Goal: Task Accomplishment & Management: Manage account settings

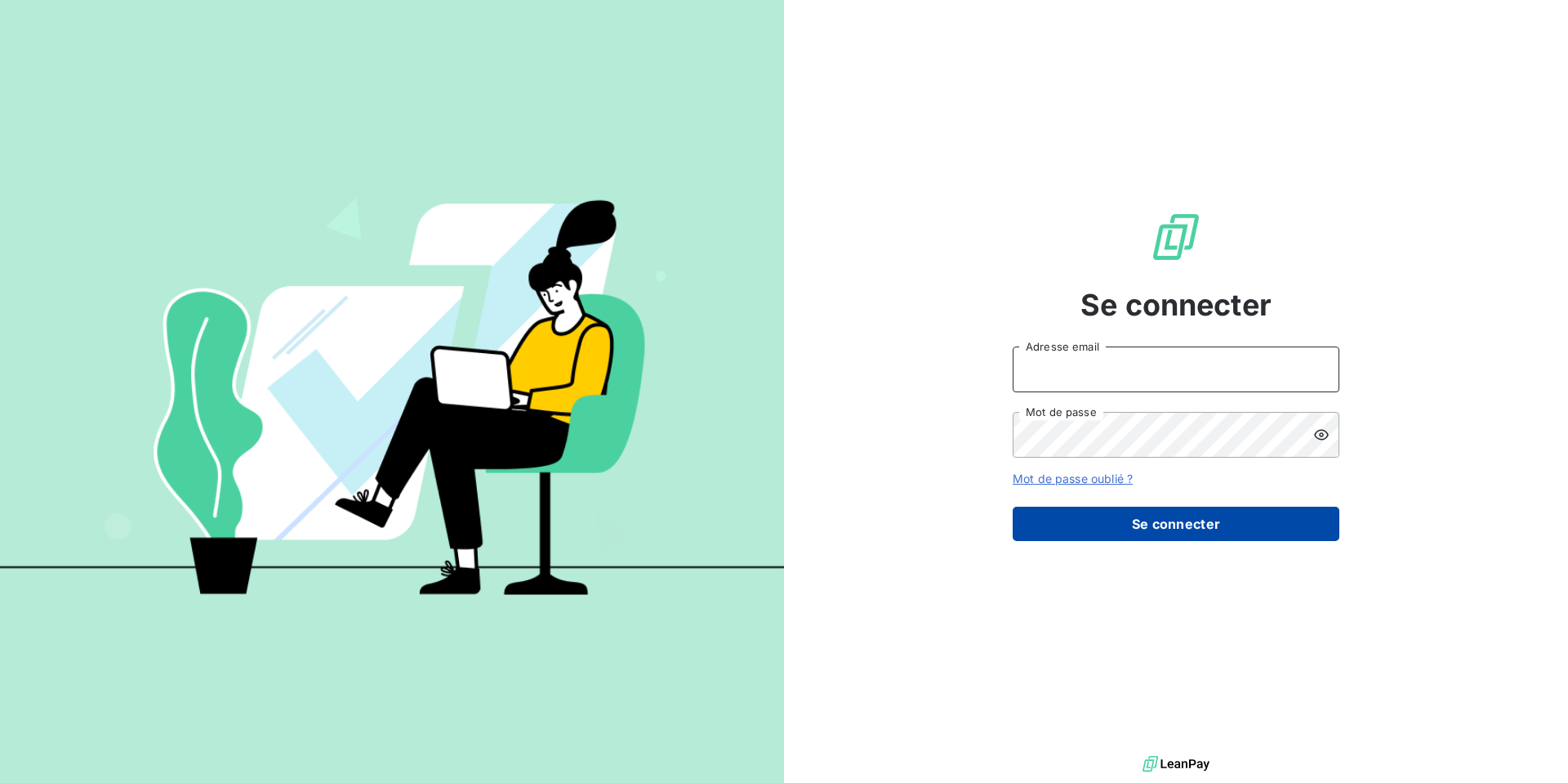
type input "[EMAIL_ADDRESS][DOMAIN_NAME]"
click at [1159, 519] on button "Se connecter" at bounding box center [1175, 524] width 326 height 34
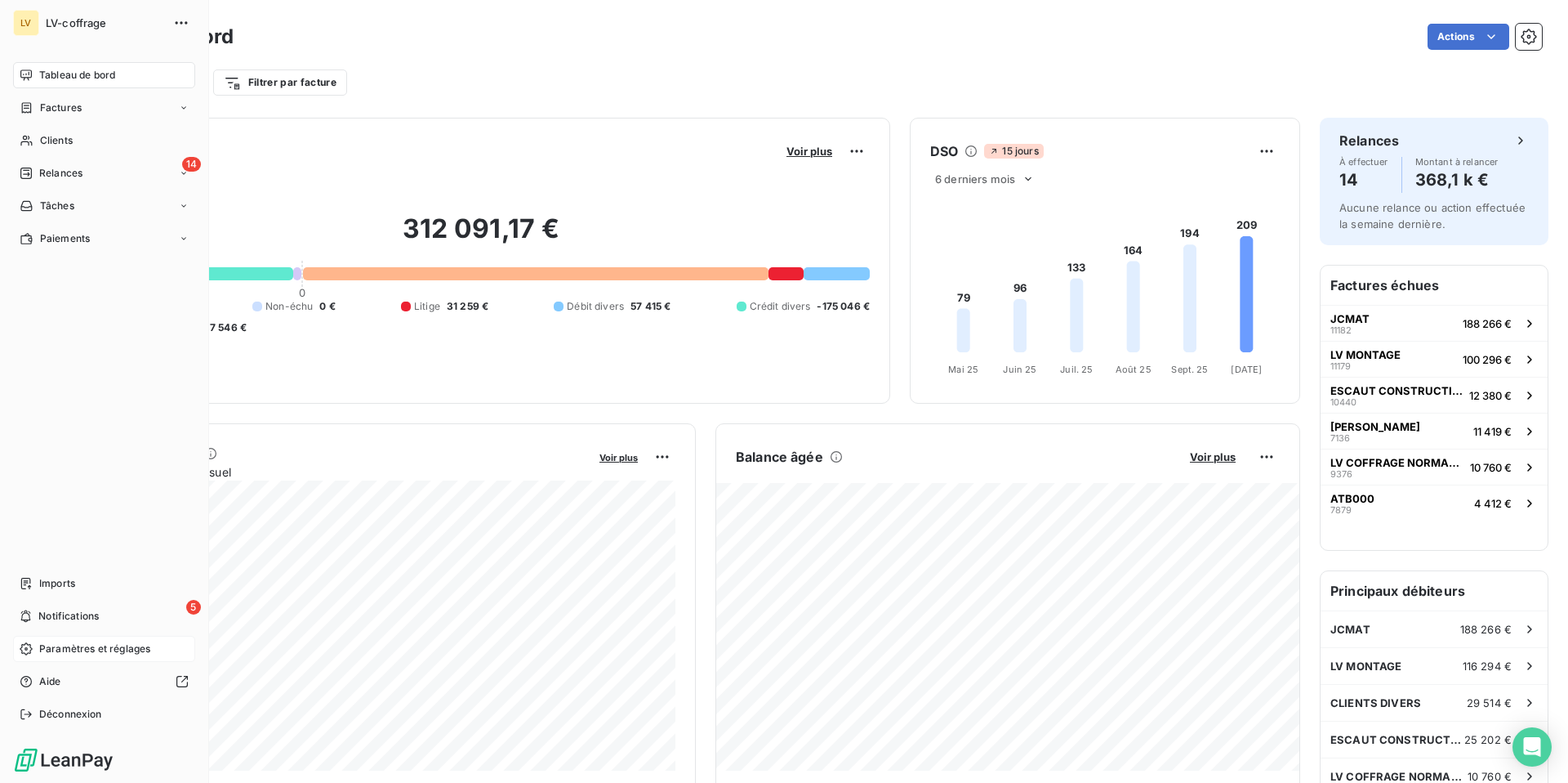
click at [46, 644] on span "Paramètres et réglages" at bounding box center [94, 648] width 111 height 14
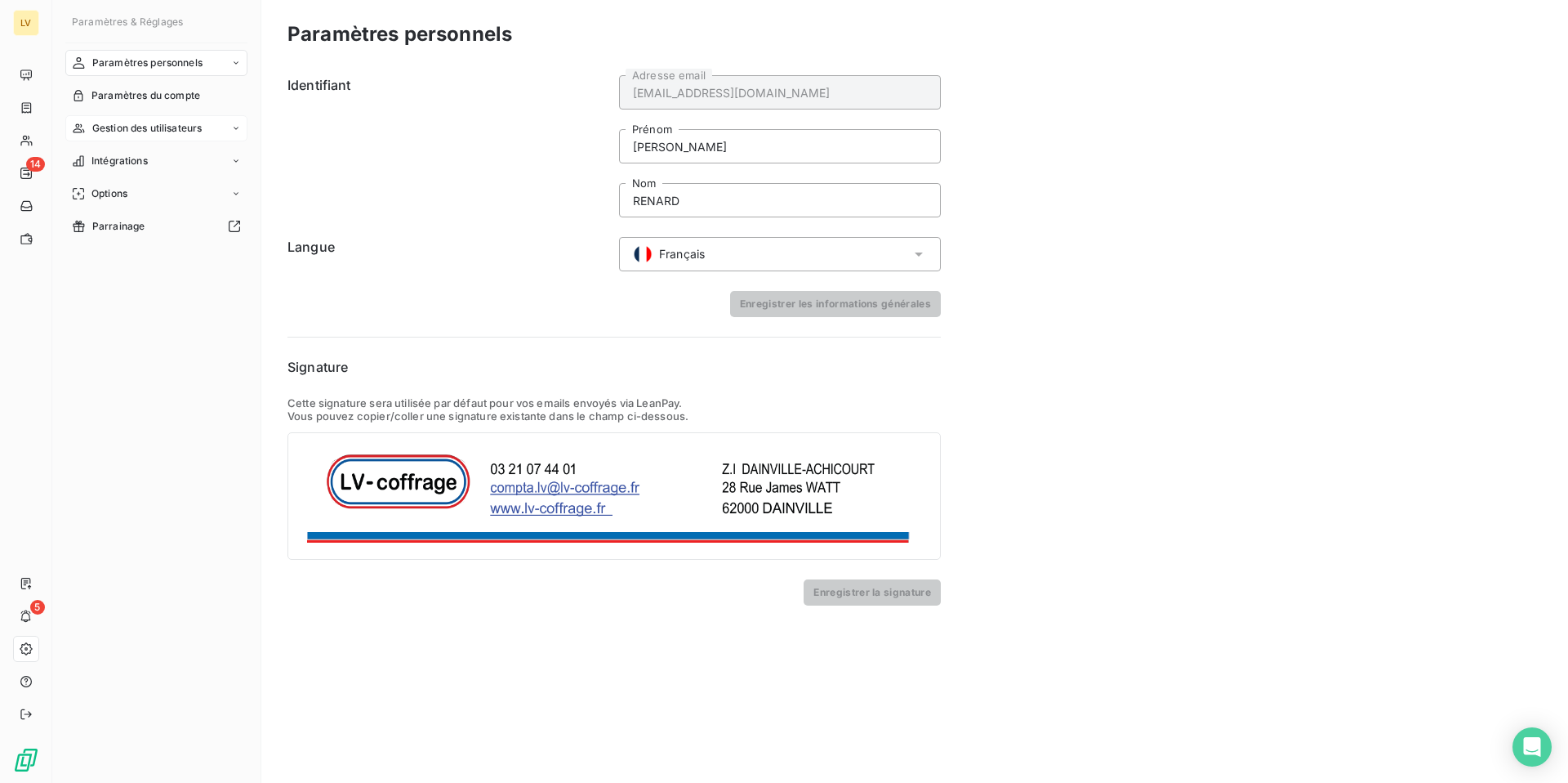
click at [143, 135] on span "Gestion des utilisateurs" at bounding box center [147, 127] width 110 height 14
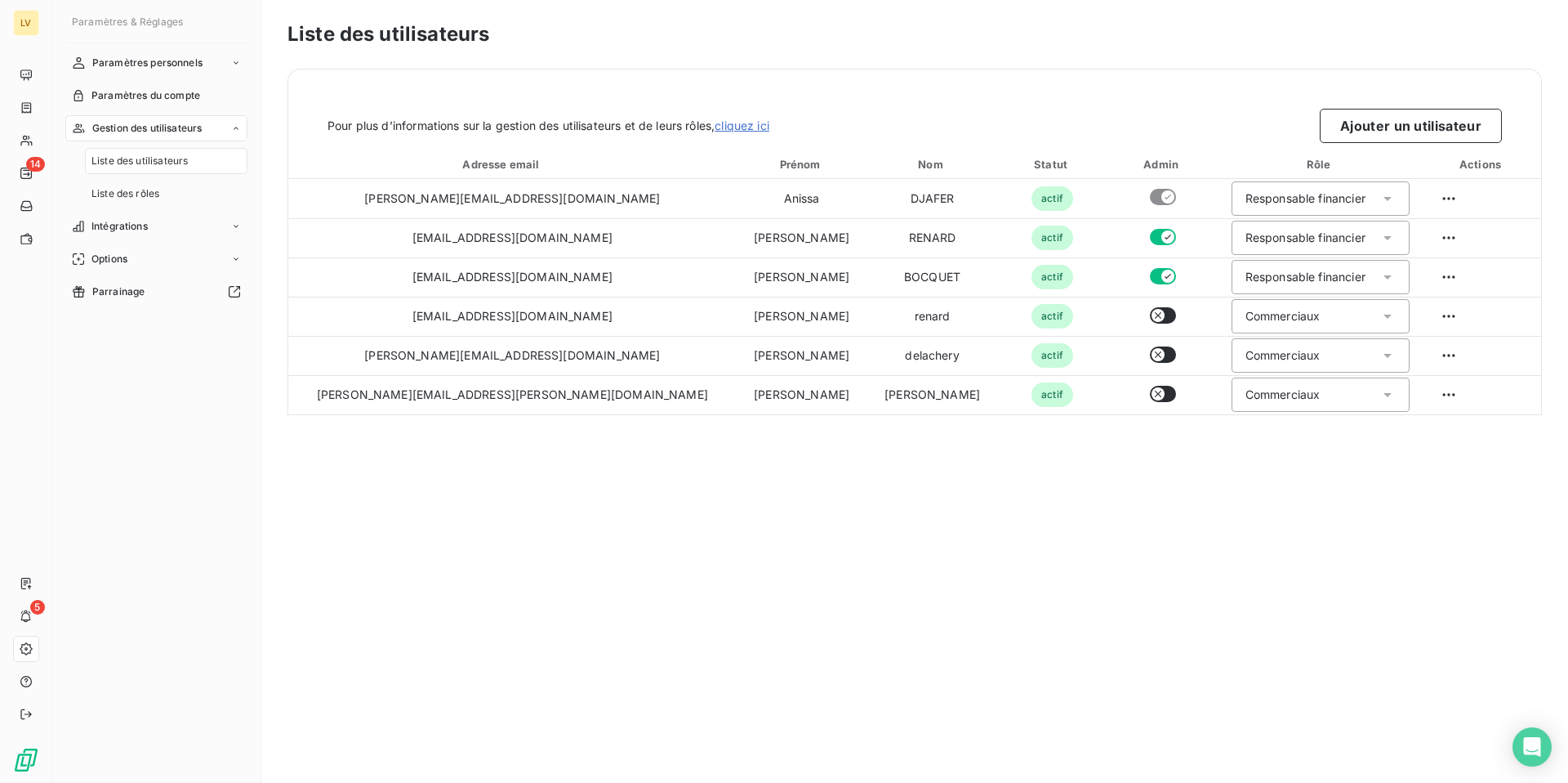
click at [145, 169] on div "Liste des utilisateurs" at bounding box center [166, 161] width 162 height 27
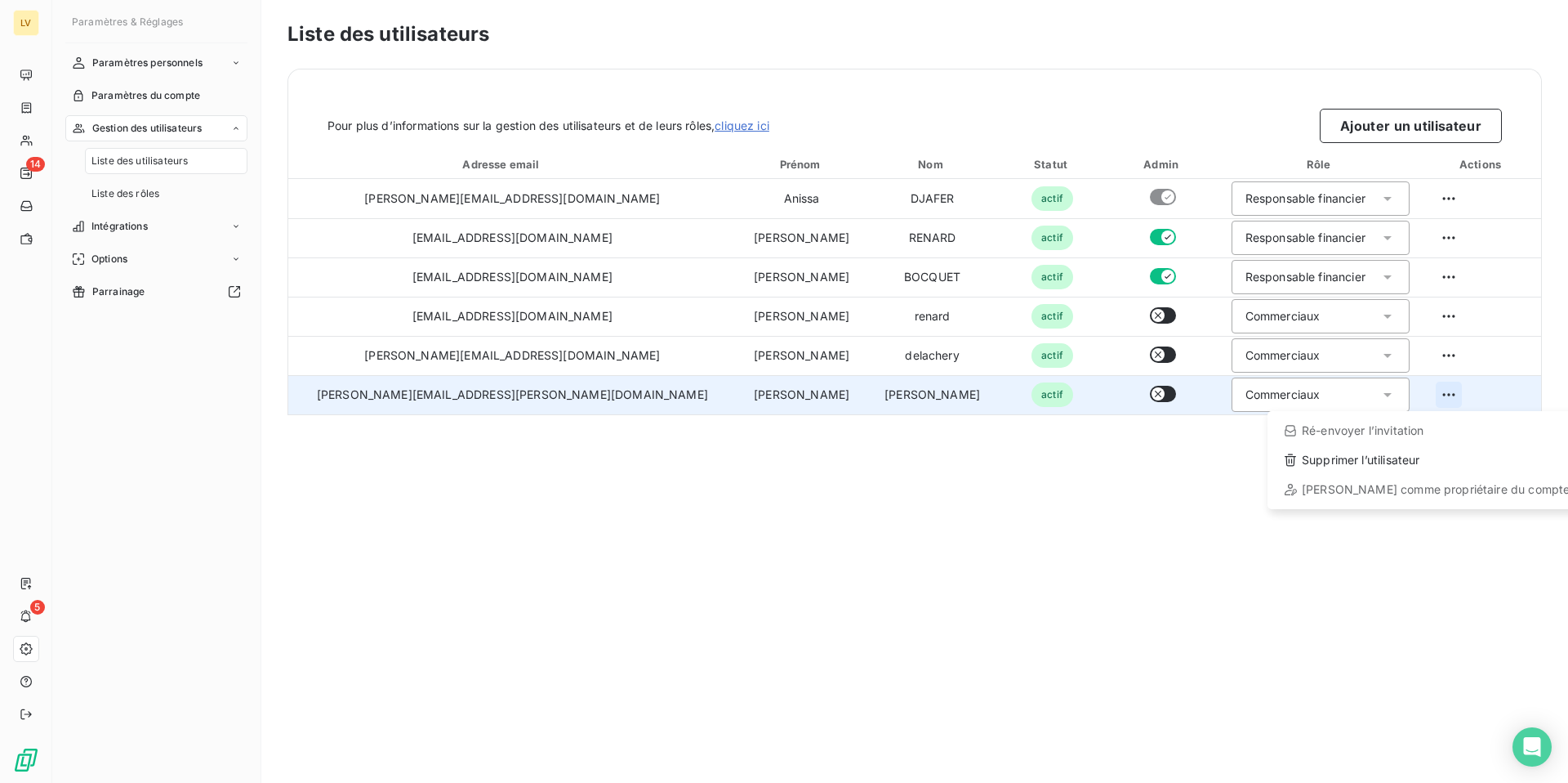
click at [1423, 397] on html "LV 14 5 Paramètres & Réglages Paramètres personnels Paramètres du compte Gestio…" at bounding box center [784, 391] width 1568 height 783
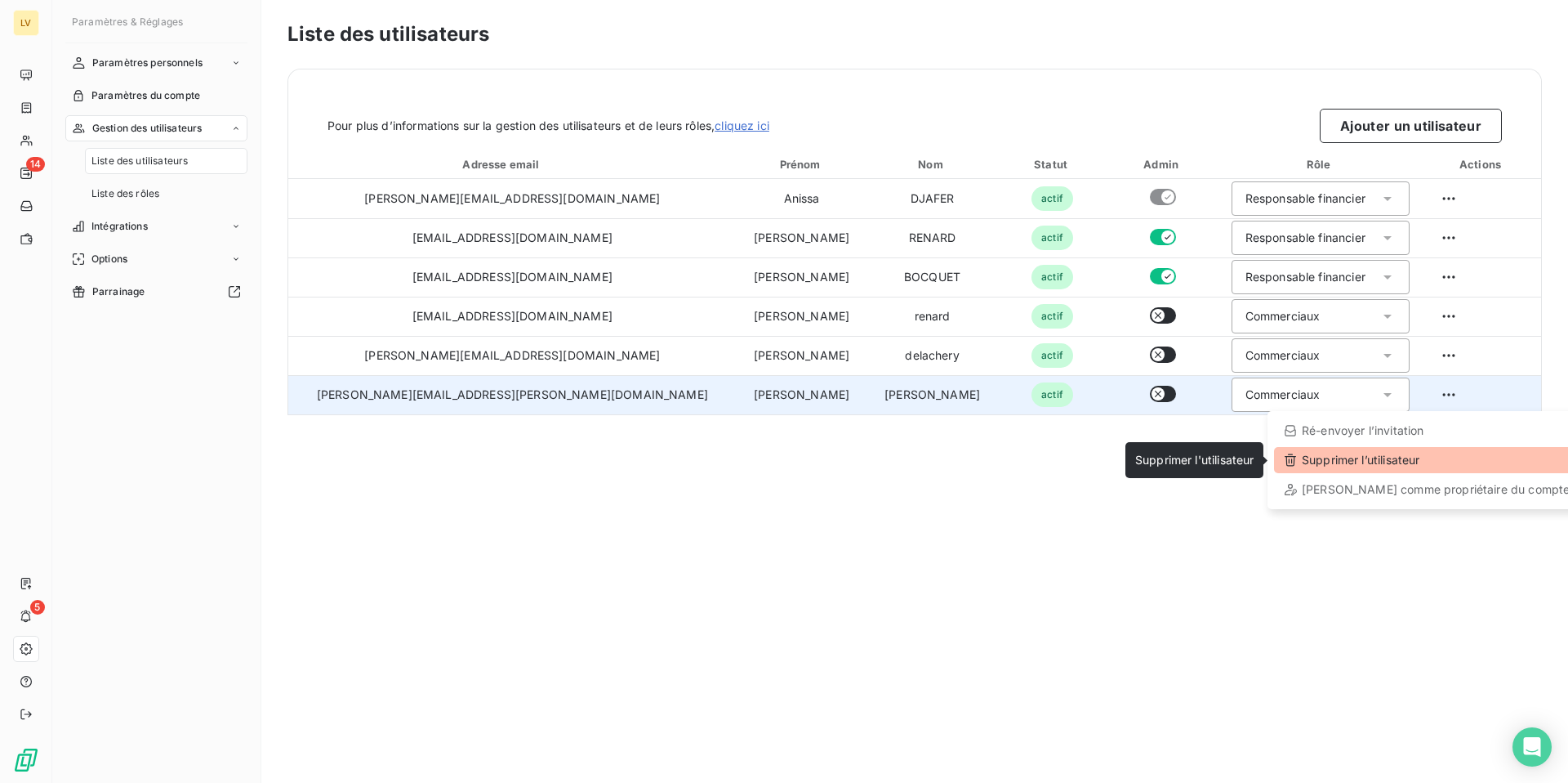
click at [1381, 462] on div "Supprimer l’utilisateur" at bounding box center [1427, 460] width 305 height 27
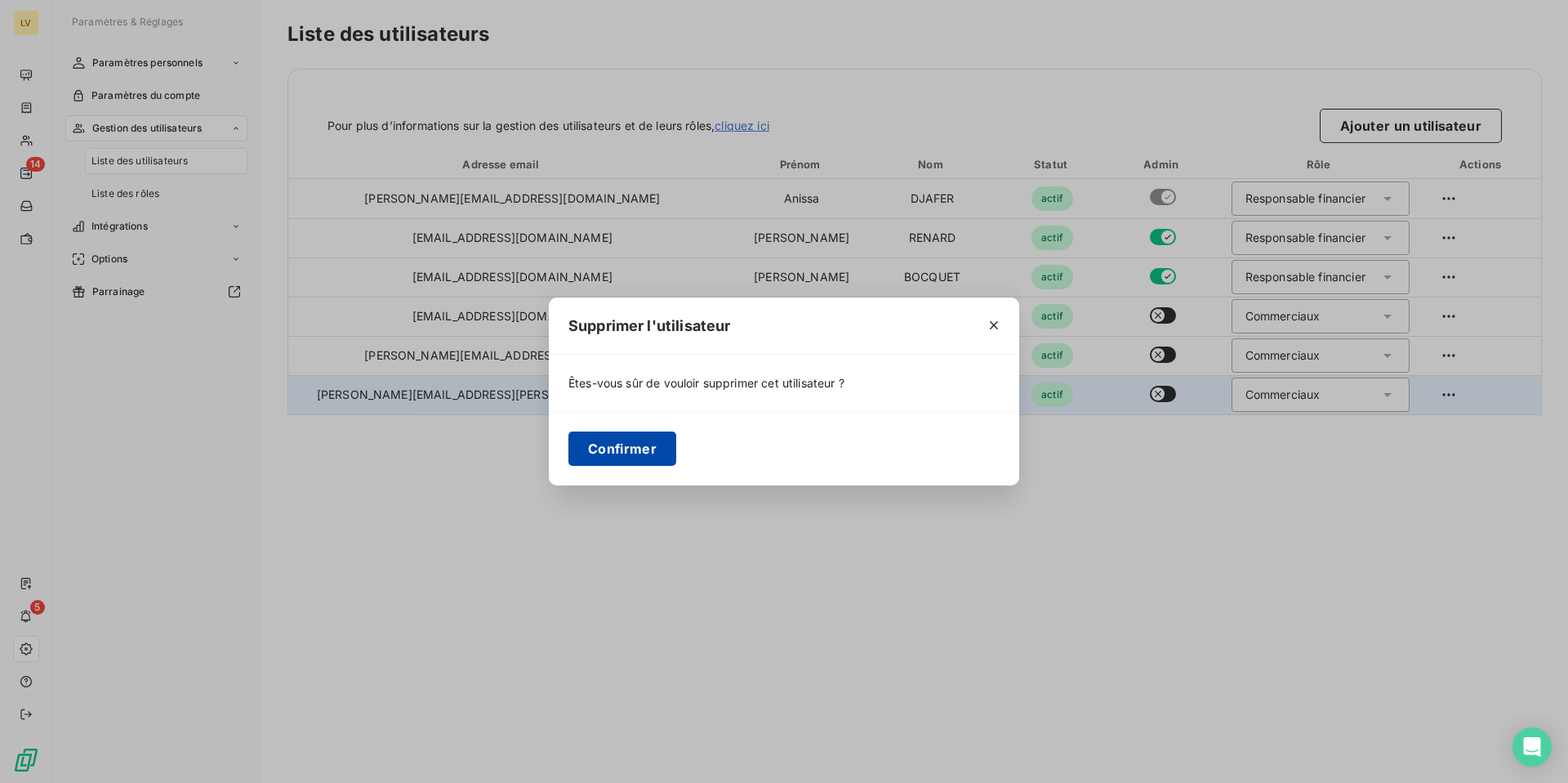
click at [619, 450] on button "Confirmer" at bounding box center [622, 449] width 108 height 34
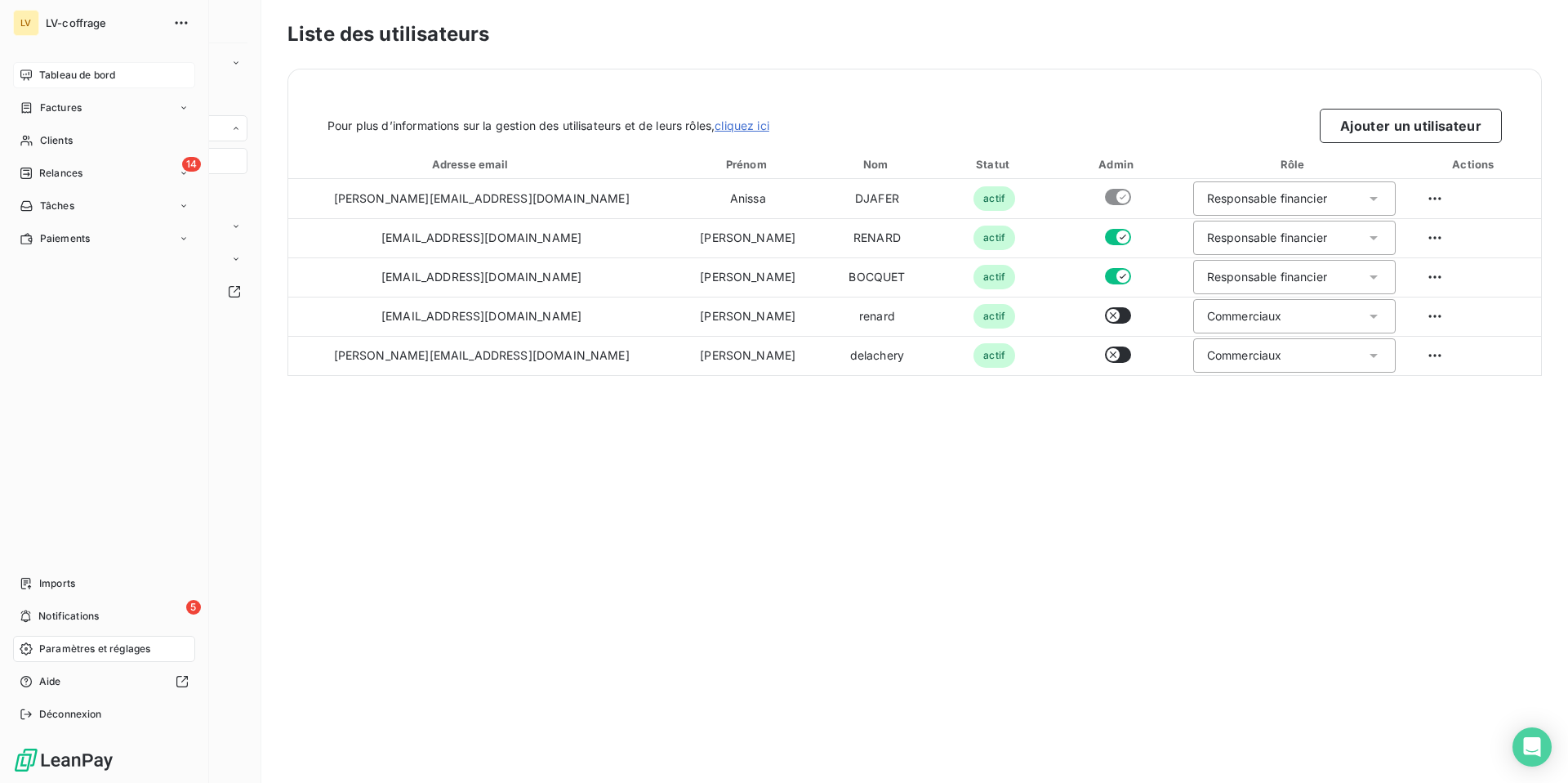
click at [48, 70] on span "Tableau de bord" at bounding box center [77, 74] width 76 height 14
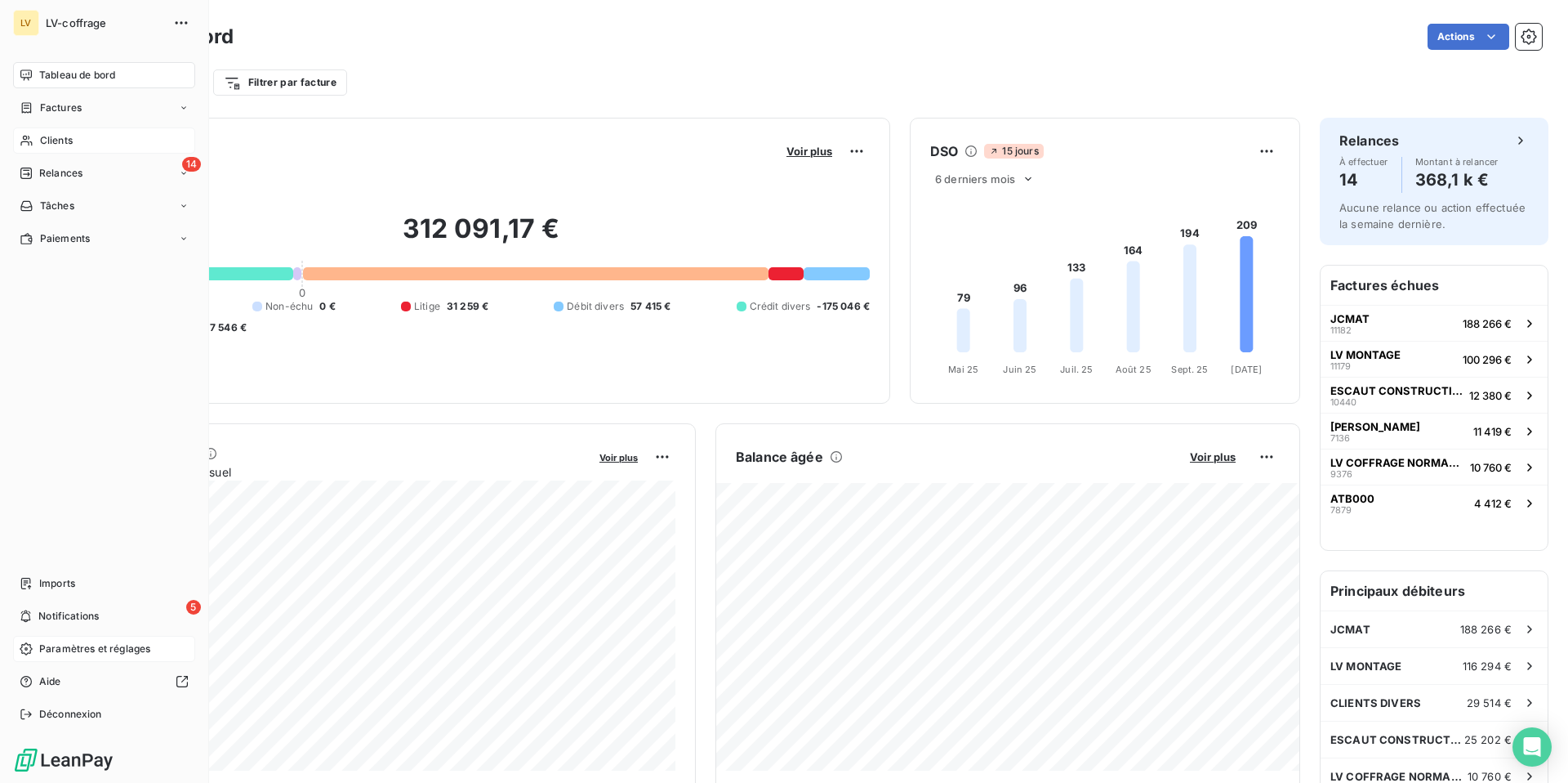
click at [49, 132] on div "Clients" at bounding box center [104, 140] width 182 height 27
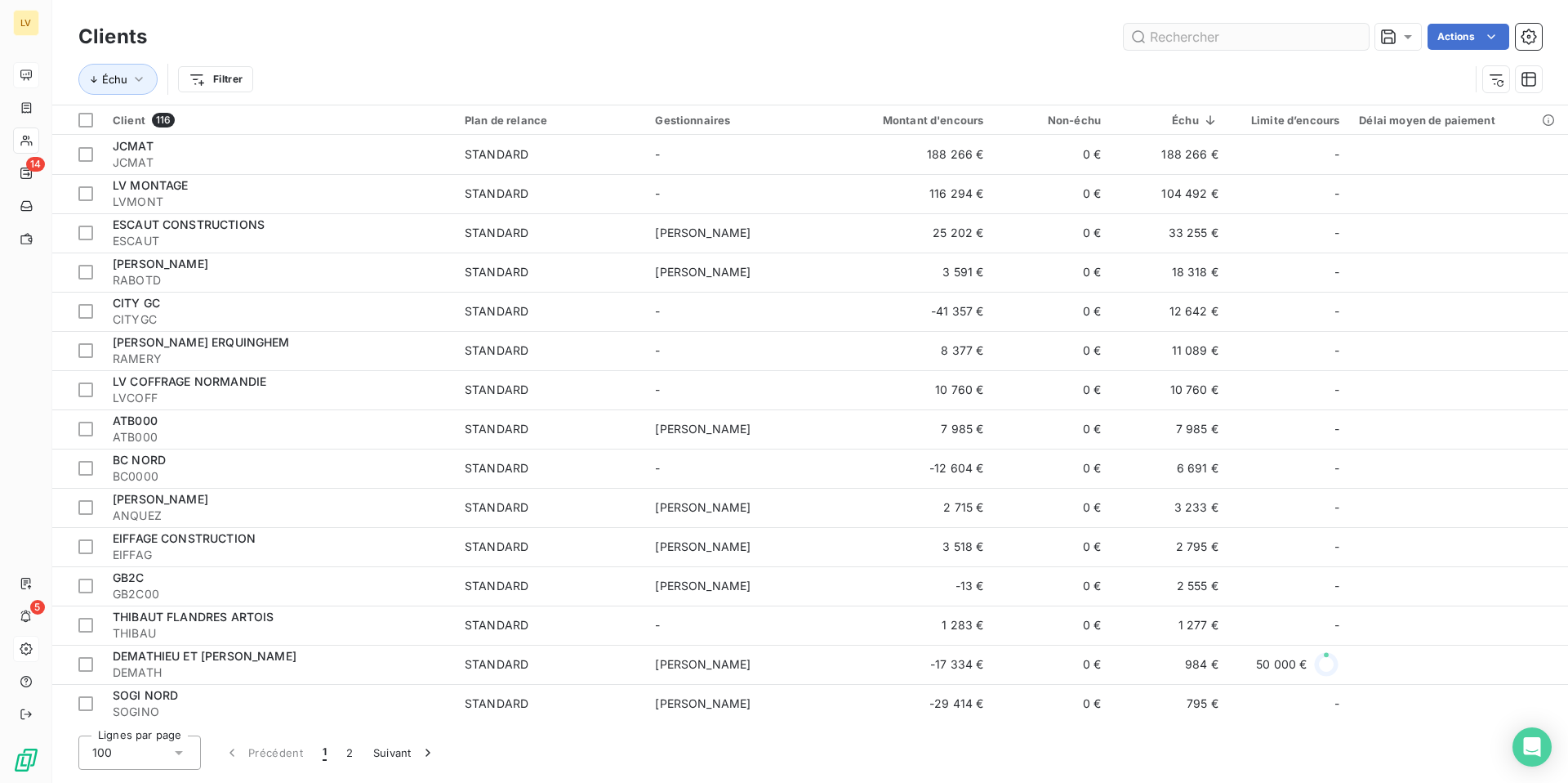
click at [1140, 35] on input "text" at bounding box center [1245, 37] width 245 height 27
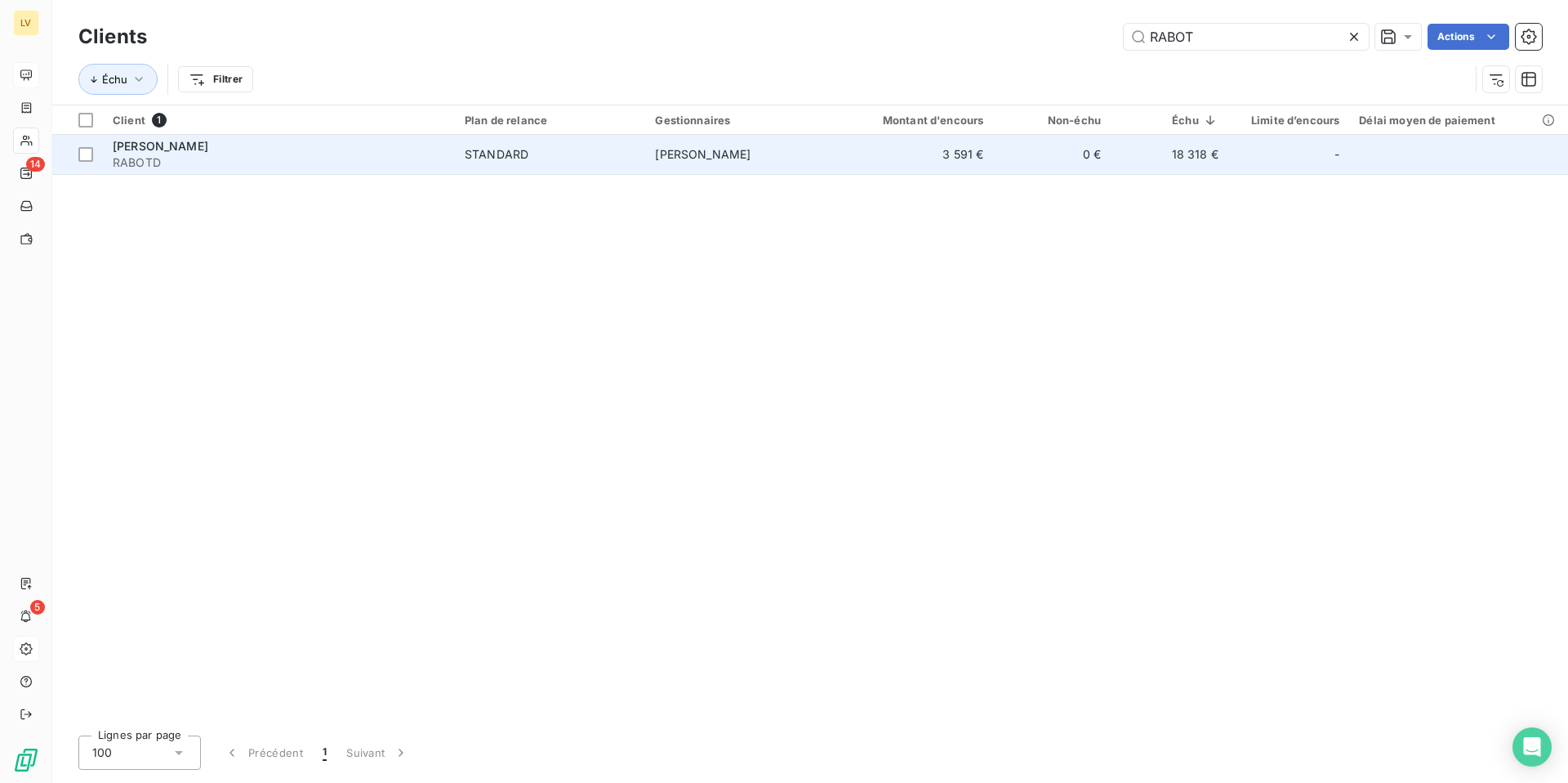
type input "RABOT"
click at [201, 136] on td "[PERSON_NAME] RABOTD" at bounding box center [278, 154] width 352 height 39
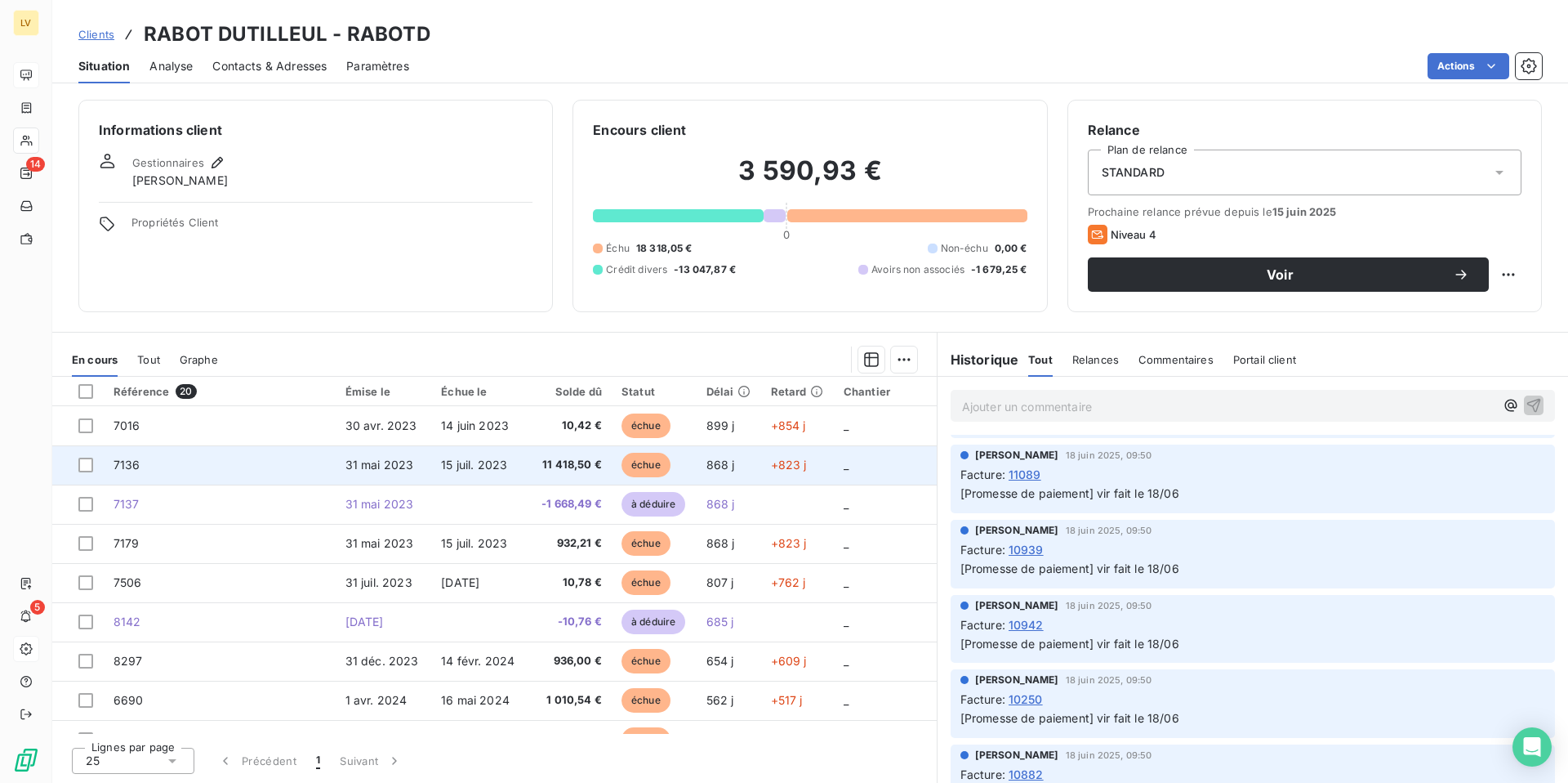
click at [409, 461] on span "31 mai 2023" at bounding box center [379, 464] width 68 height 14
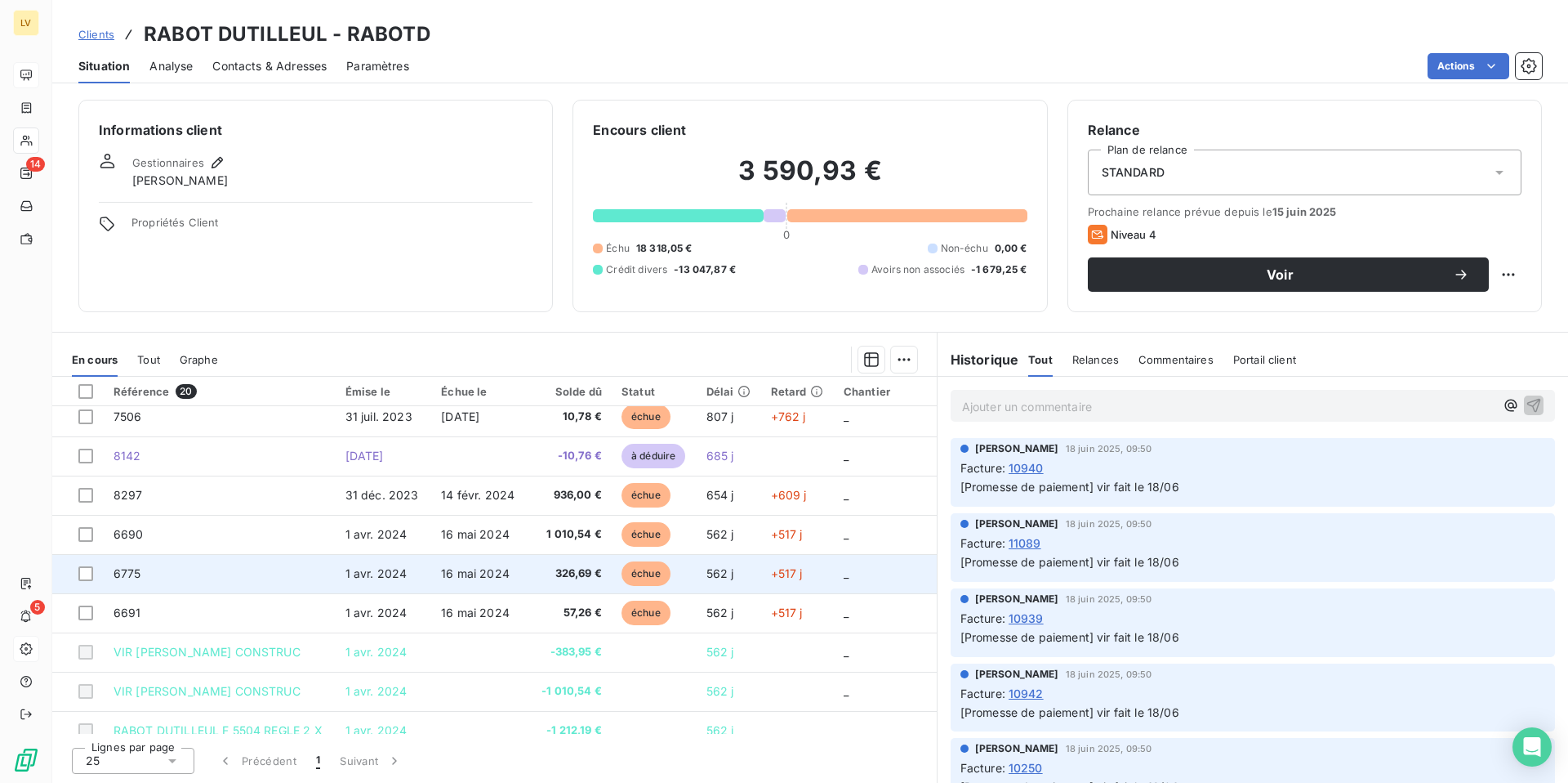
scroll to position [457, 0]
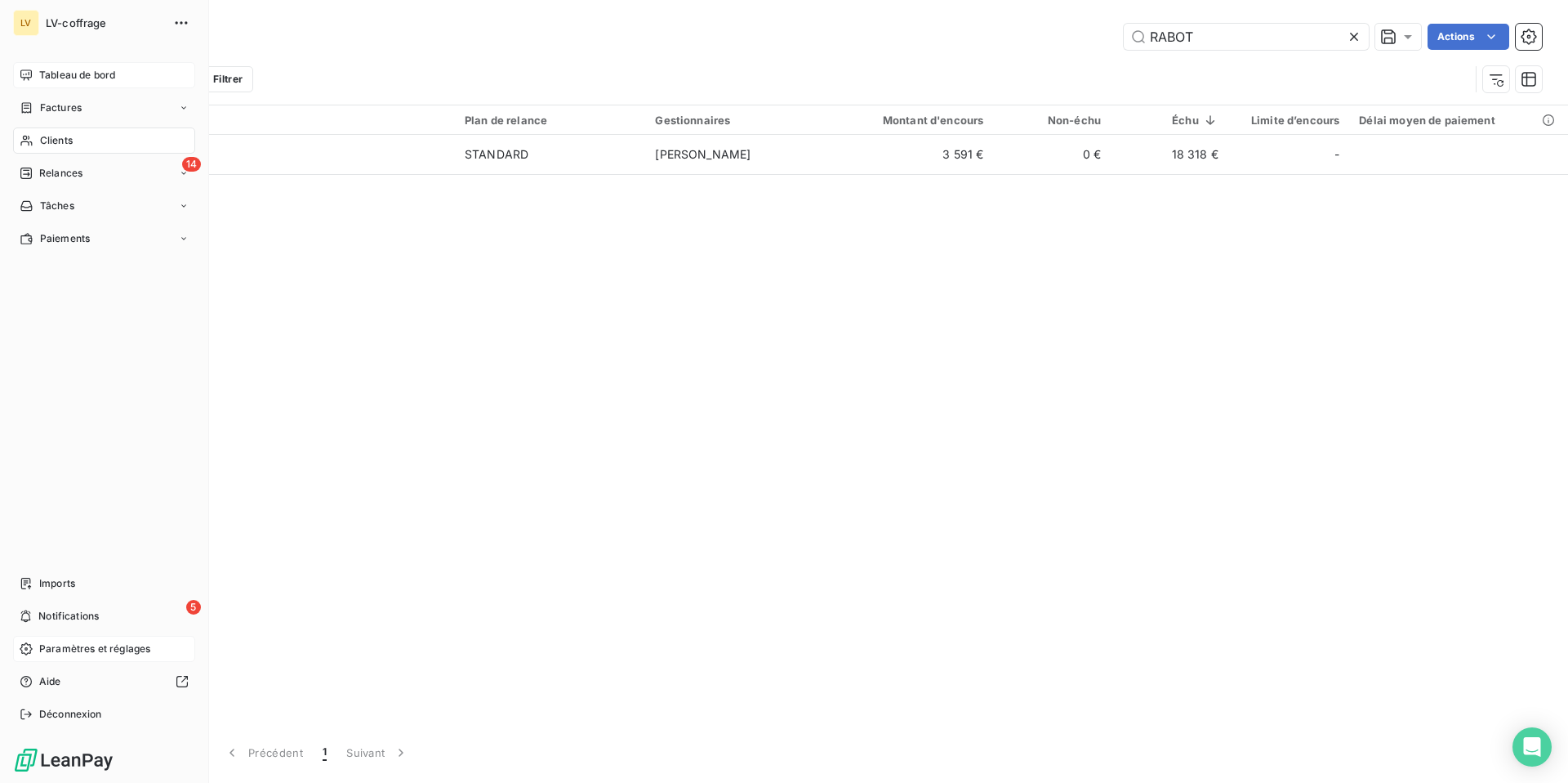
click at [32, 79] on icon at bounding box center [27, 75] width 13 height 13
